Goal: Task Accomplishment & Management: Use online tool/utility

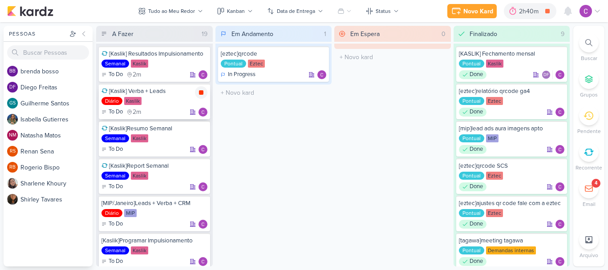
click at [201, 94] on icon at bounding box center [201, 92] width 4 height 4
click at [529, 15] on icon at bounding box center [524, 11] width 9 height 9
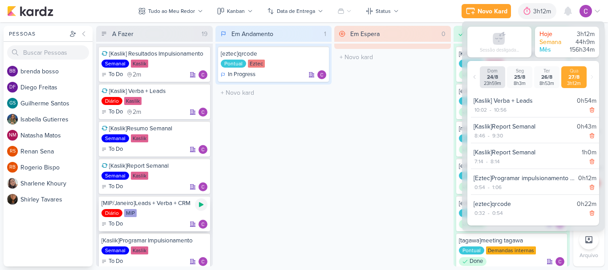
click at [200, 205] on icon at bounding box center [201, 204] width 4 height 5
click at [524, 13] on div "3h12m" at bounding box center [530, 11] width 20 height 9
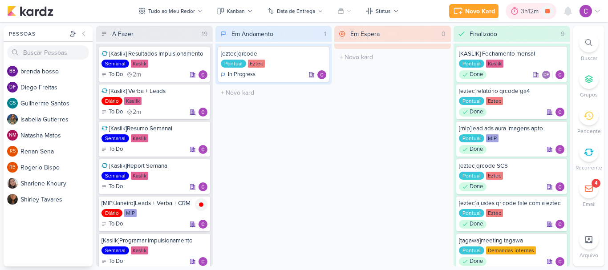
click at [524, 13] on div "3h12m" at bounding box center [530, 11] width 20 height 9
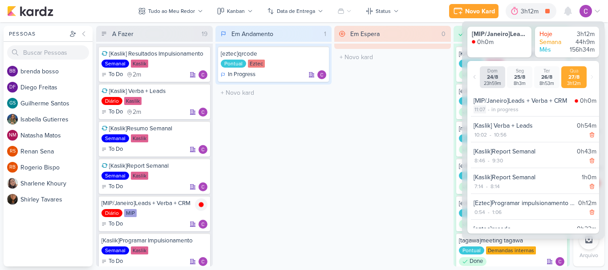
click at [477, 109] on div "11:07" at bounding box center [479, 109] width 12 height 8
select select "11"
select select "7"
click at [482, 120] on select "00 01 02 03 04 05 06 07 08 09 10 11 12 13 14 15 16 17 18 19 20 21 22 23" at bounding box center [479, 120] width 12 height 11
select select "10"
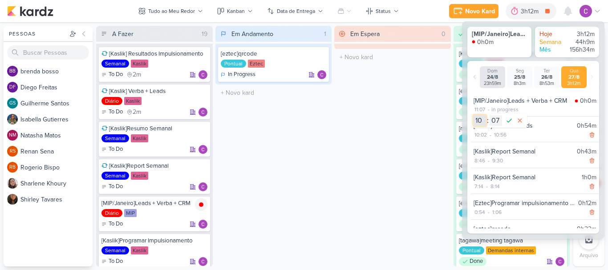
click at [473, 115] on select "00 01 02 03 04 05 06 07 08 09 10 11 12 13 14 15 16 17 18 19 20 21 22 23" at bounding box center [479, 120] width 12 height 11
click at [494, 118] on select "00 01 02 03 04 05 06 07 08 09 10 11 12 13 14 15 16 17 18 19 20 21 22 23 24 25 2…" at bounding box center [495, 120] width 12 height 11
select select "57"
click at [489, 115] on select "00 01 02 03 04 05 06 07 08 09 10 11 12 13 14 15 16 17 18 19 20 21 22 23 24 25 2…" at bounding box center [495, 120] width 12 height 11
click at [512, 119] on icon at bounding box center [508, 120] width 11 height 11
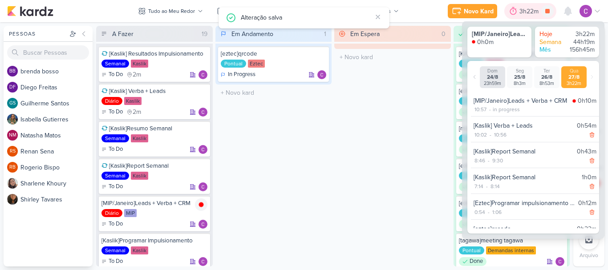
click at [522, 11] on div "3h22m" at bounding box center [530, 11] width 22 height 9
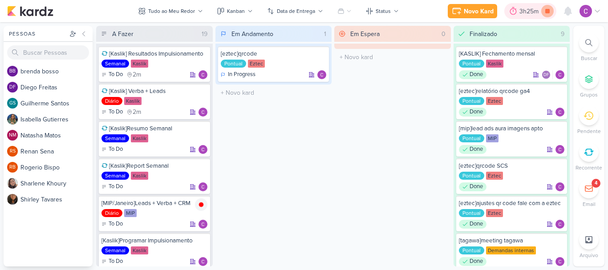
click at [547, 10] on icon at bounding box center [547, 11] width 4 height 4
